Goal: Download file/media

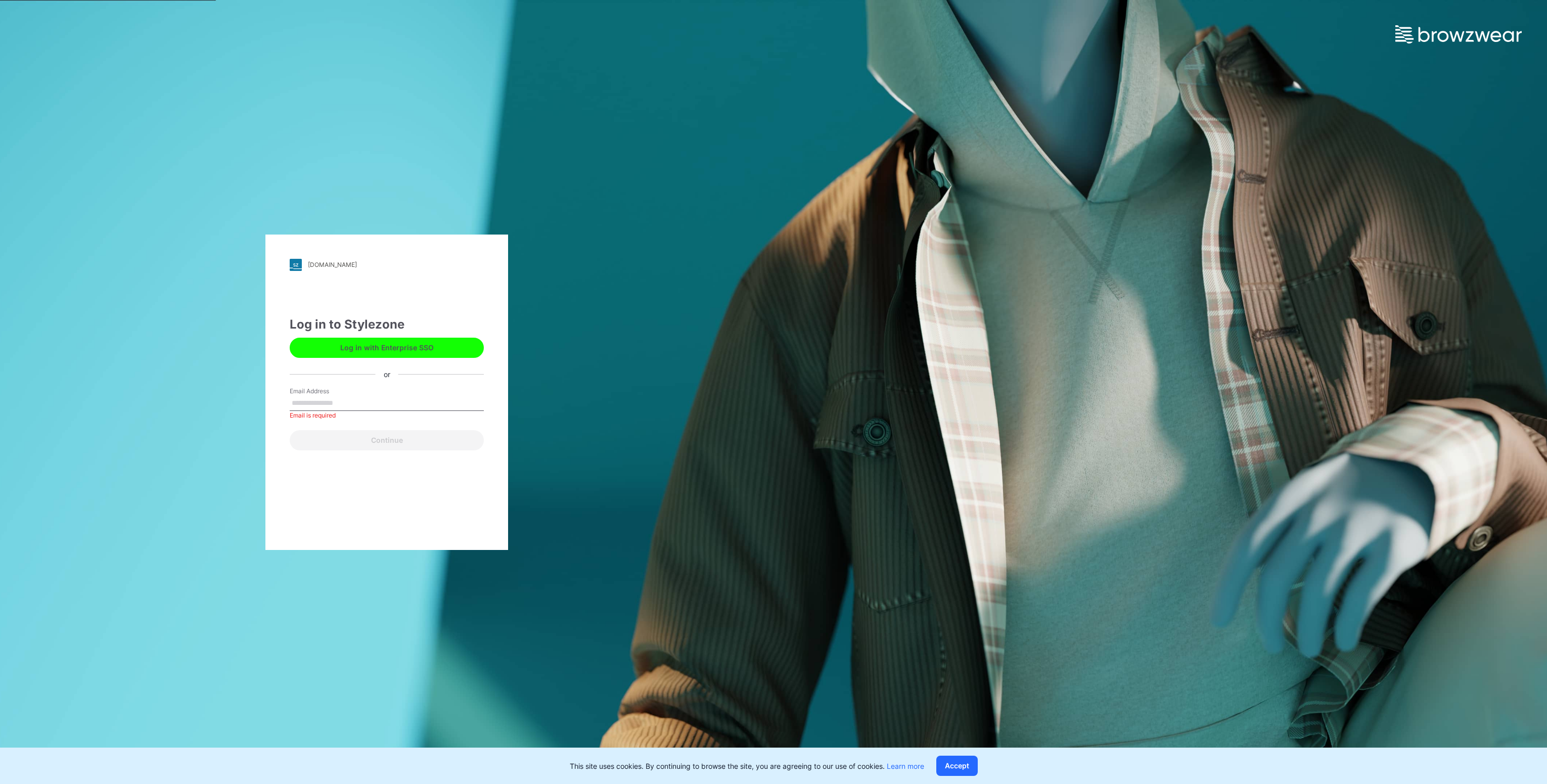
click at [357, 412] on div "Email is required" at bounding box center [386, 415] width 194 height 9
click at [355, 402] on input "Email Address" at bounding box center [386, 403] width 194 height 15
type input "**********"
click at [350, 442] on button "Continue" at bounding box center [386, 440] width 194 height 20
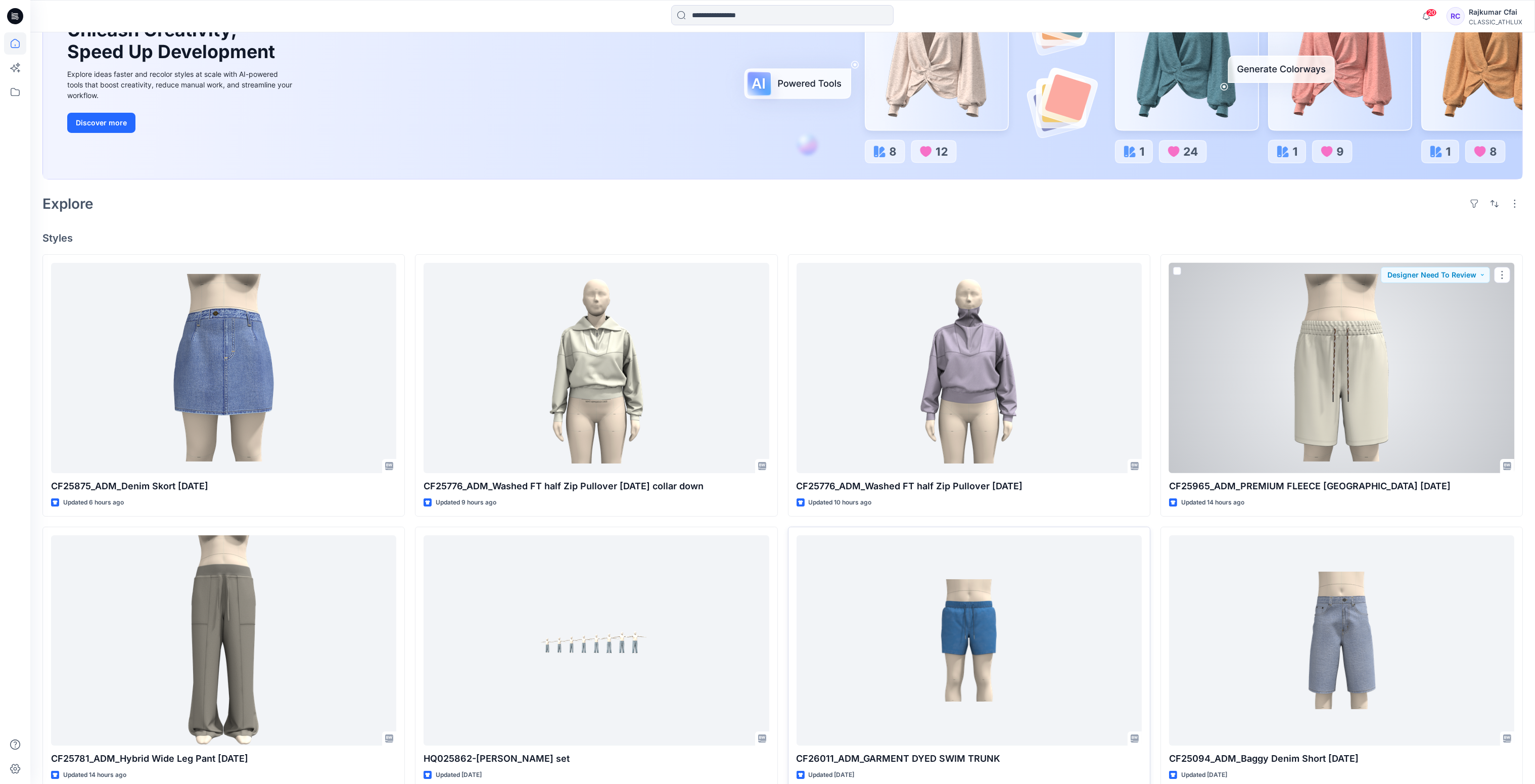
scroll to position [303, 0]
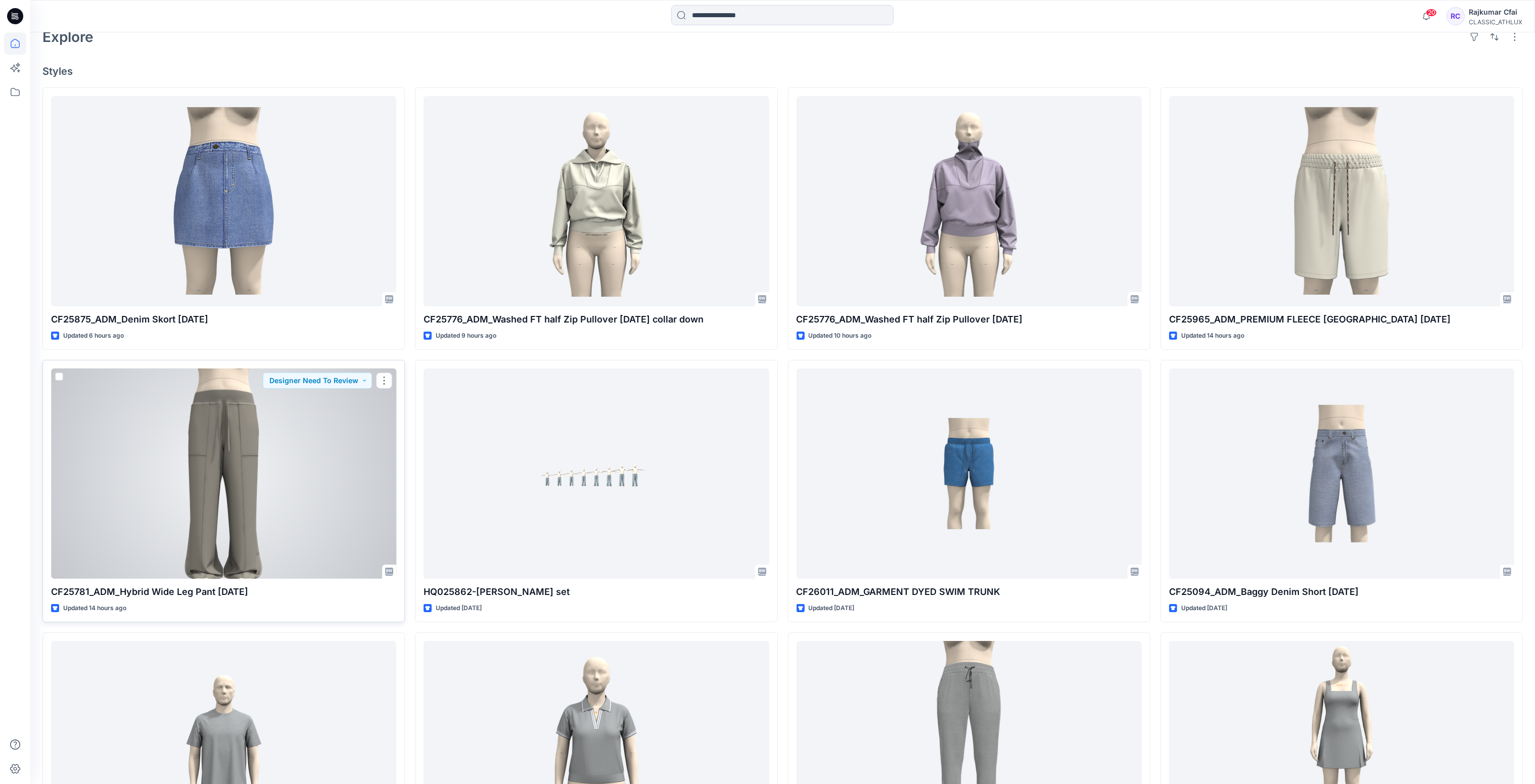
click at [249, 478] on div at bounding box center [223, 474] width 345 height 211
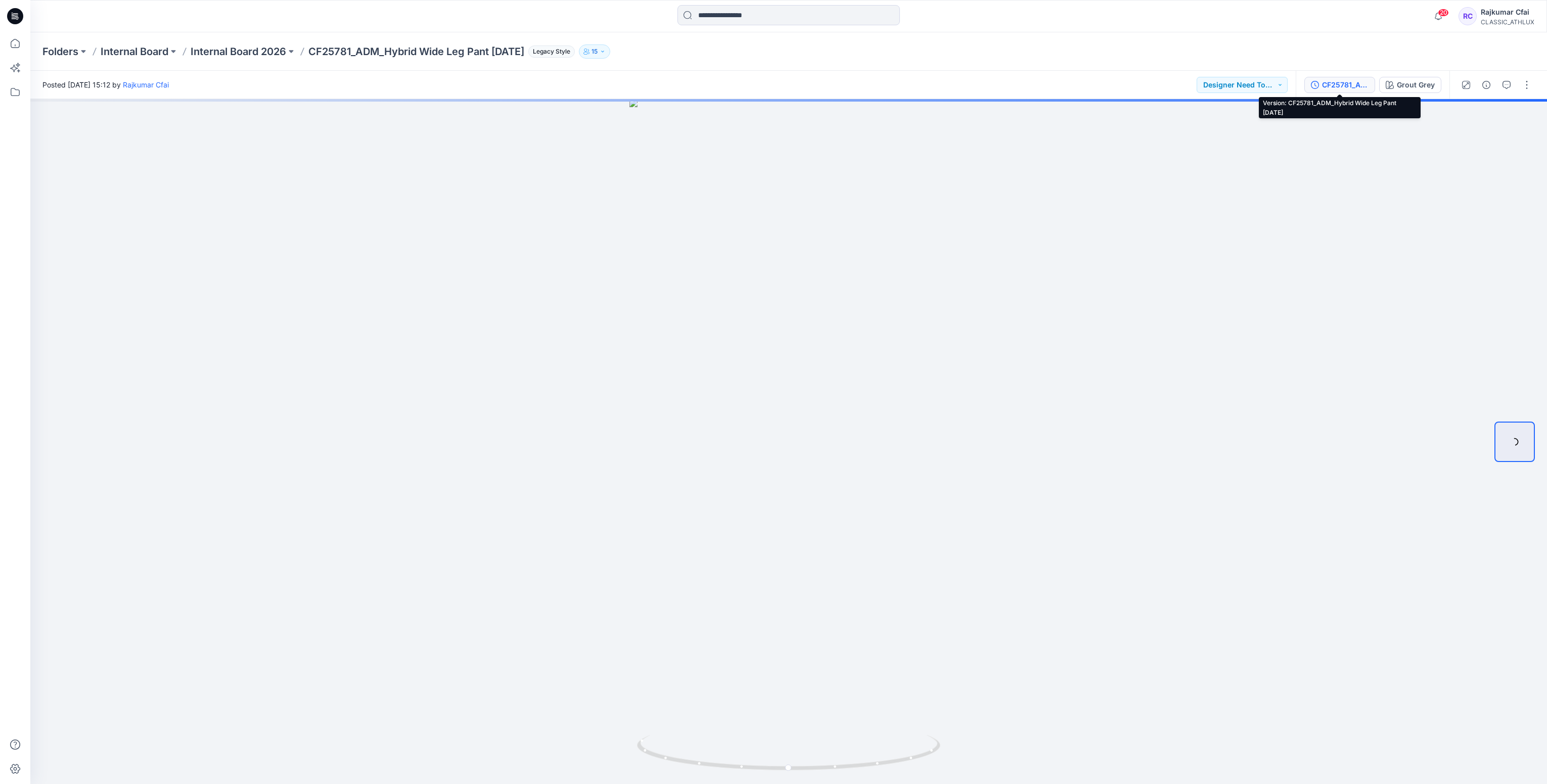
click at [1322, 85] on div "CF25781_ADM_Hybrid Wide Leg Pant [DATE]" at bounding box center [1345, 85] width 46 height 11
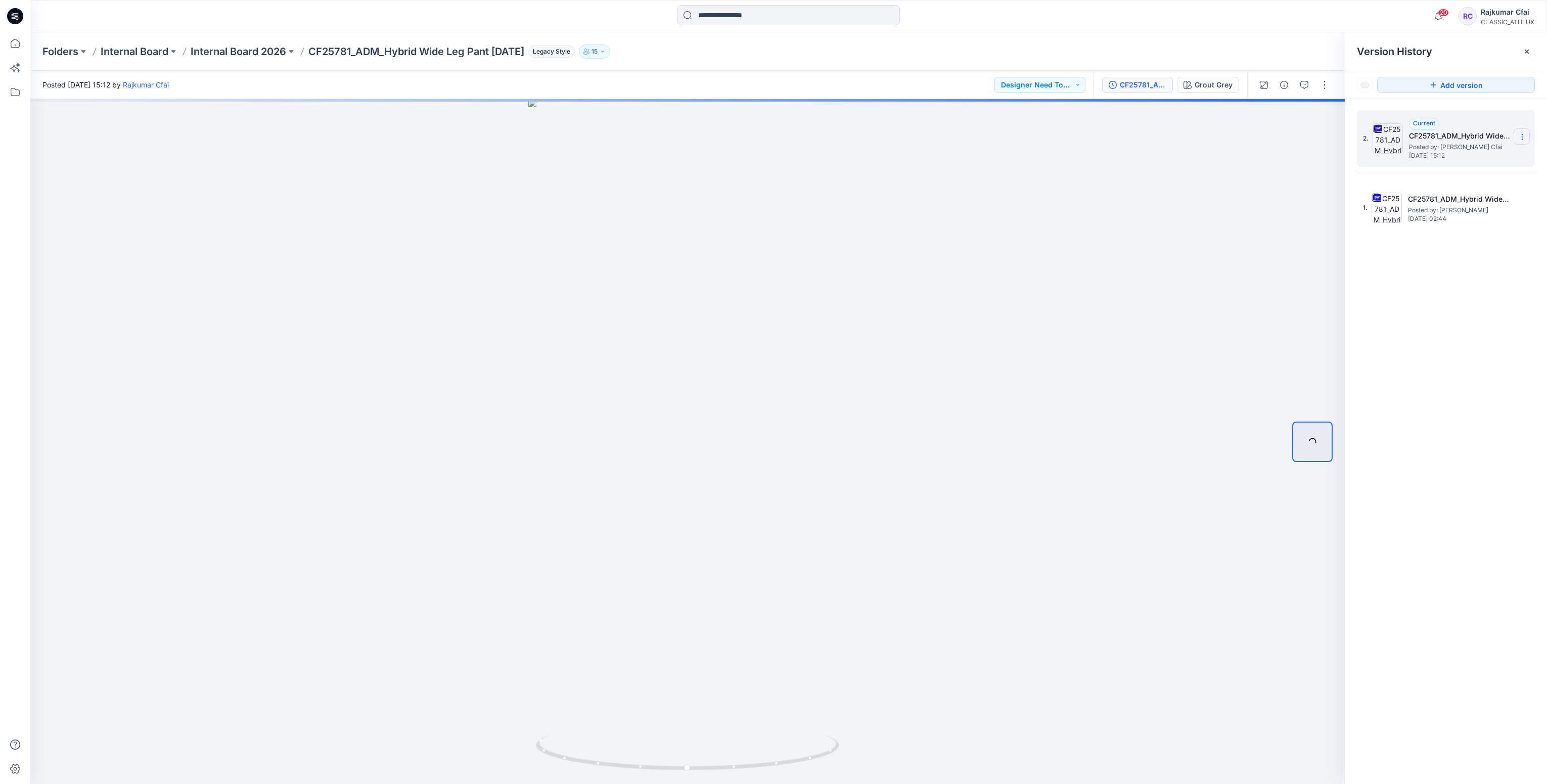
click at [1522, 137] on icon at bounding box center [1522, 137] width 1 height 1
click at [1430, 154] on span "Download Source BW File" at bounding box center [1471, 157] width 85 height 12
drag, startPoint x: 766, startPoint y: 764, endPoint x: 811, endPoint y: 766, distance: 45.0
click at [811, 766] on icon at bounding box center [688, 753] width 306 height 38
